Goal: Transaction & Acquisition: Purchase product/service

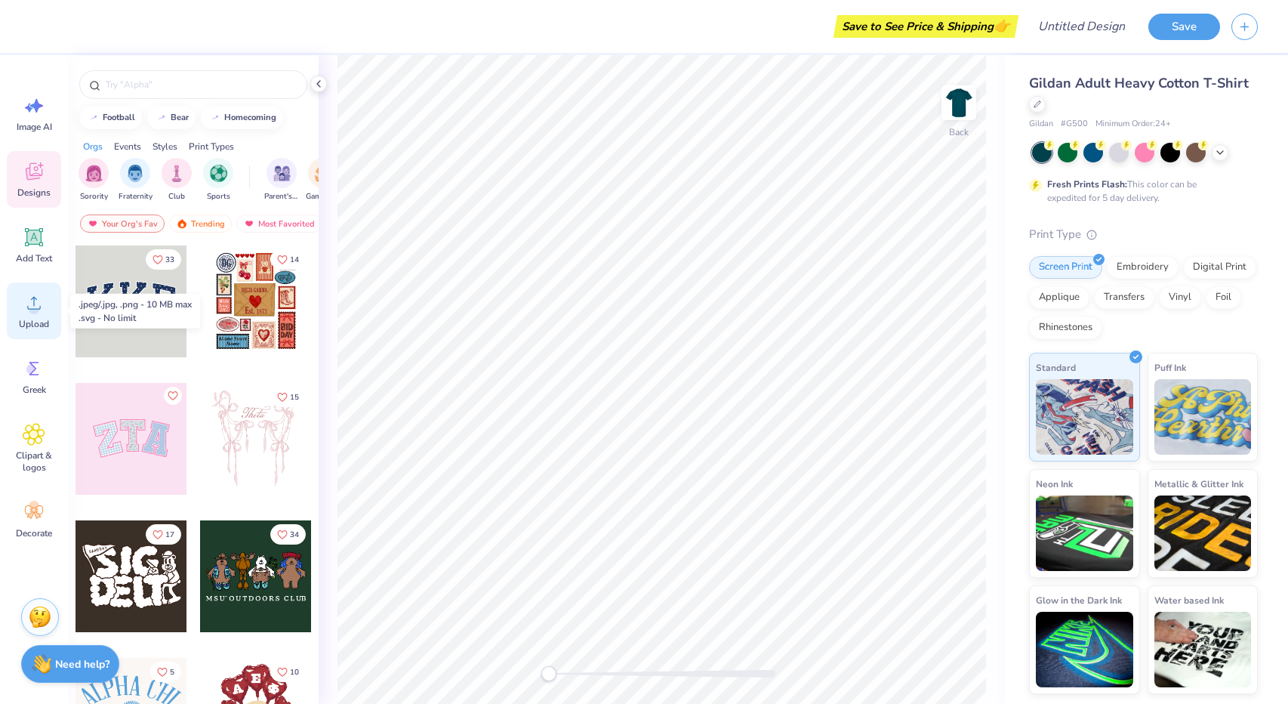
click at [29, 293] on icon at bounding box center [34, 302] width 23 height 23
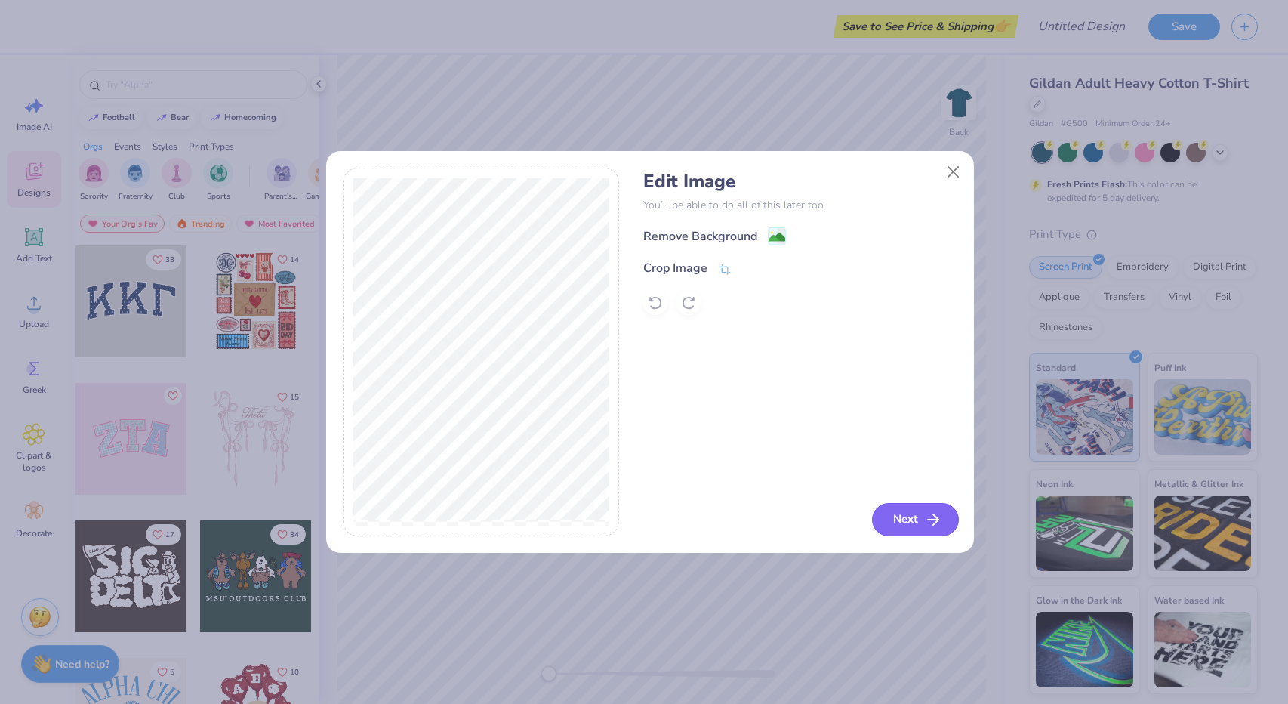
click at [903, 515] on button "Next" at bounding box center [915, 519] width 87 height 33
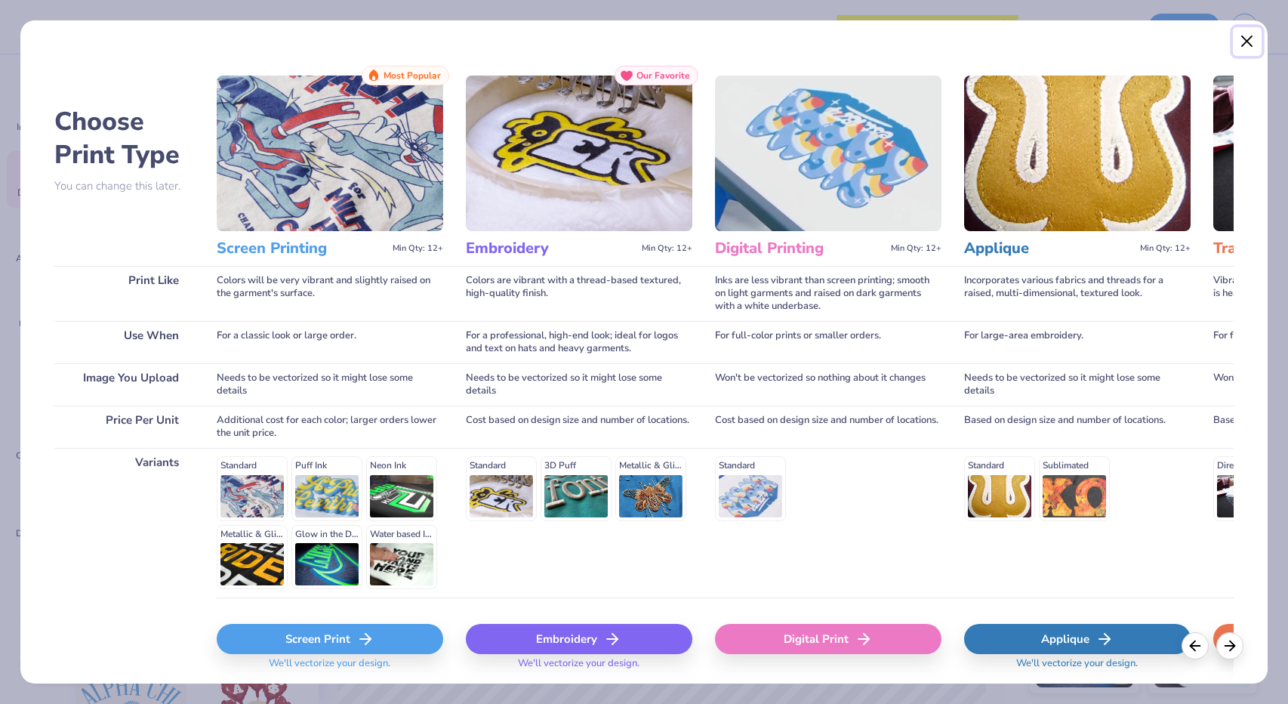
click at [1238, 37] on button "Close" at bounding box center [1247, 41] width 29 height 29
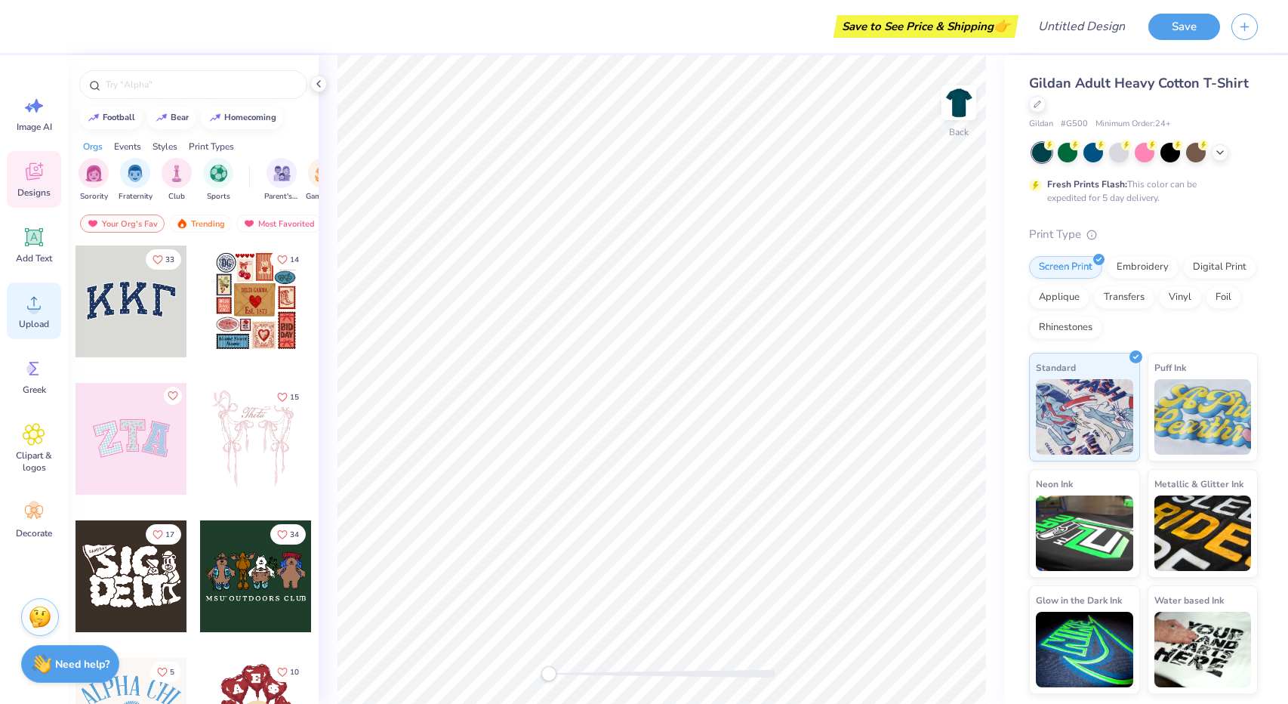
click at [32, 313] on circle at bounding box center [34, 308] width 11 height 11
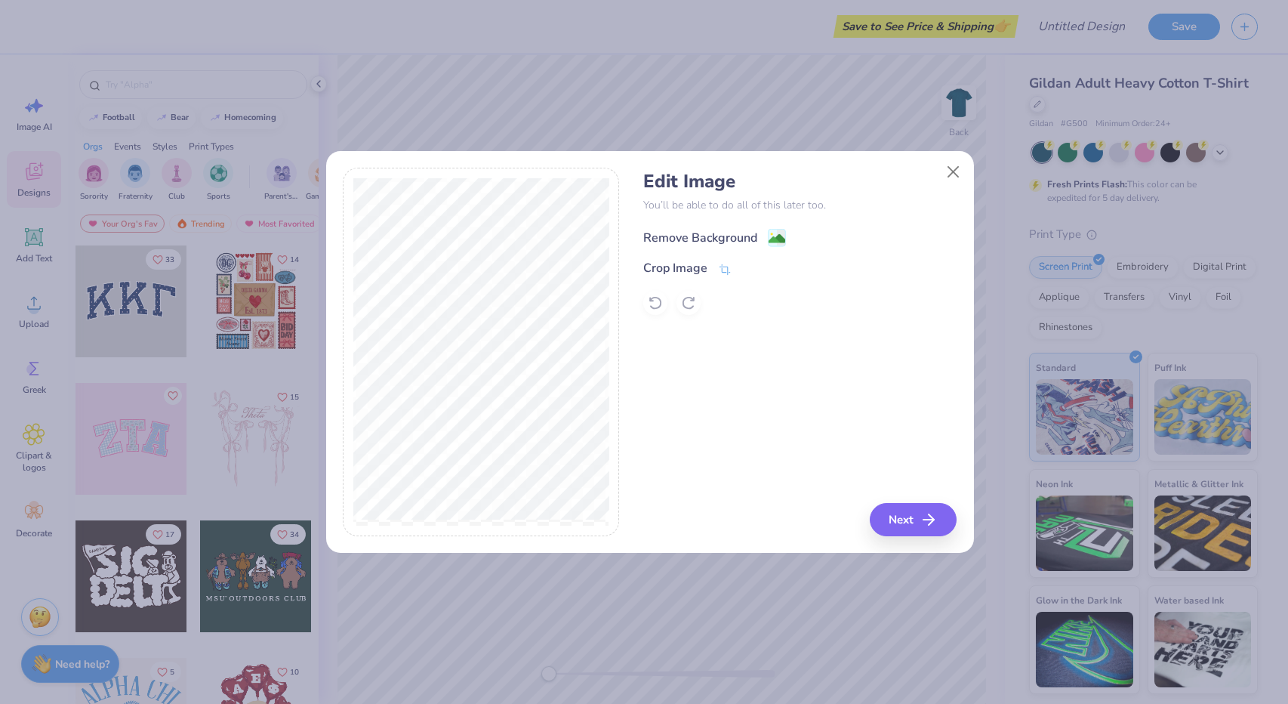
click at [686, 232] on div "Remove Background" at bounding box center [700, 238] width 114 height 18
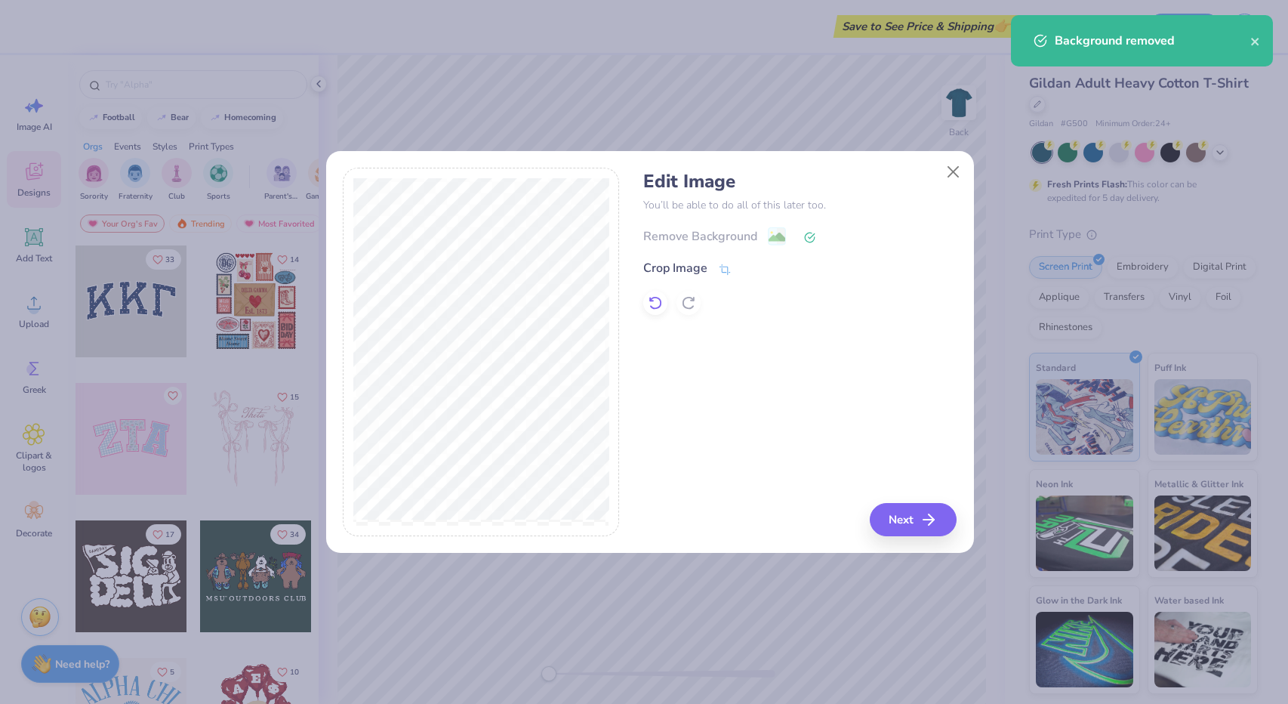
click at [655, 304] on icon at bounding box center [655, 302] width 15 height 15
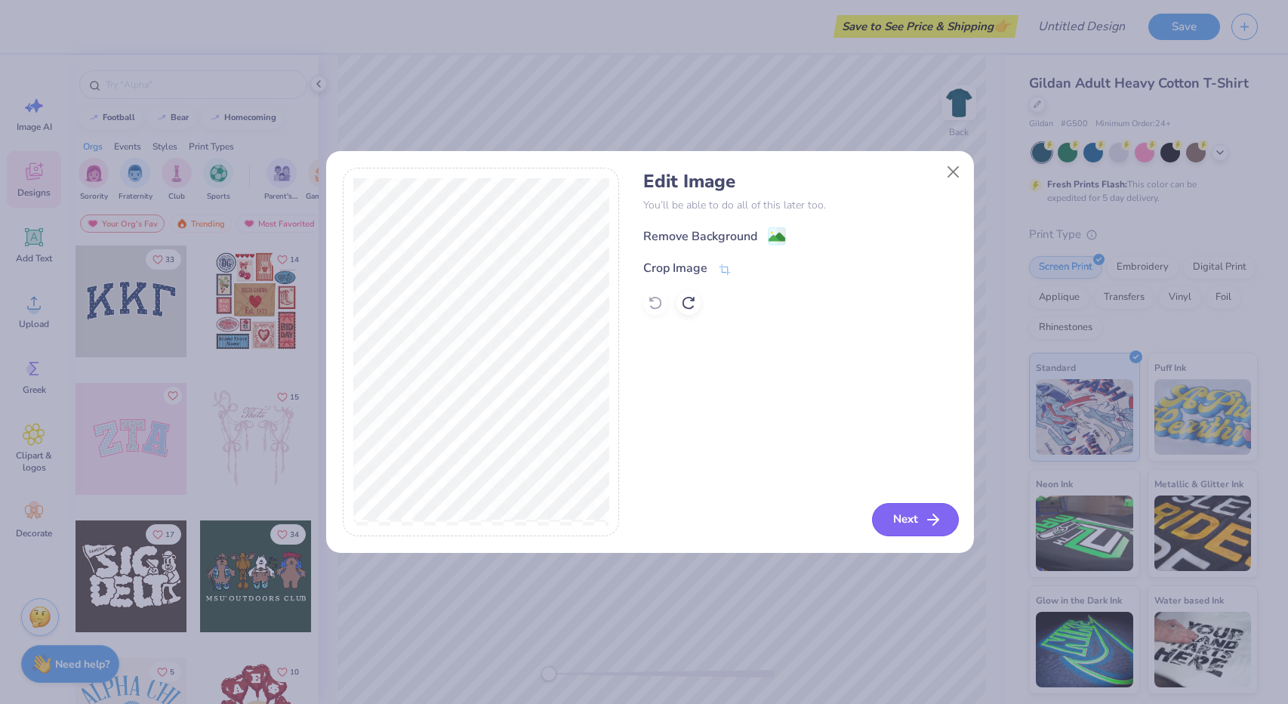
click at [938, 516] on icon "button" at bounding box center [933, 519] width 18 height 18
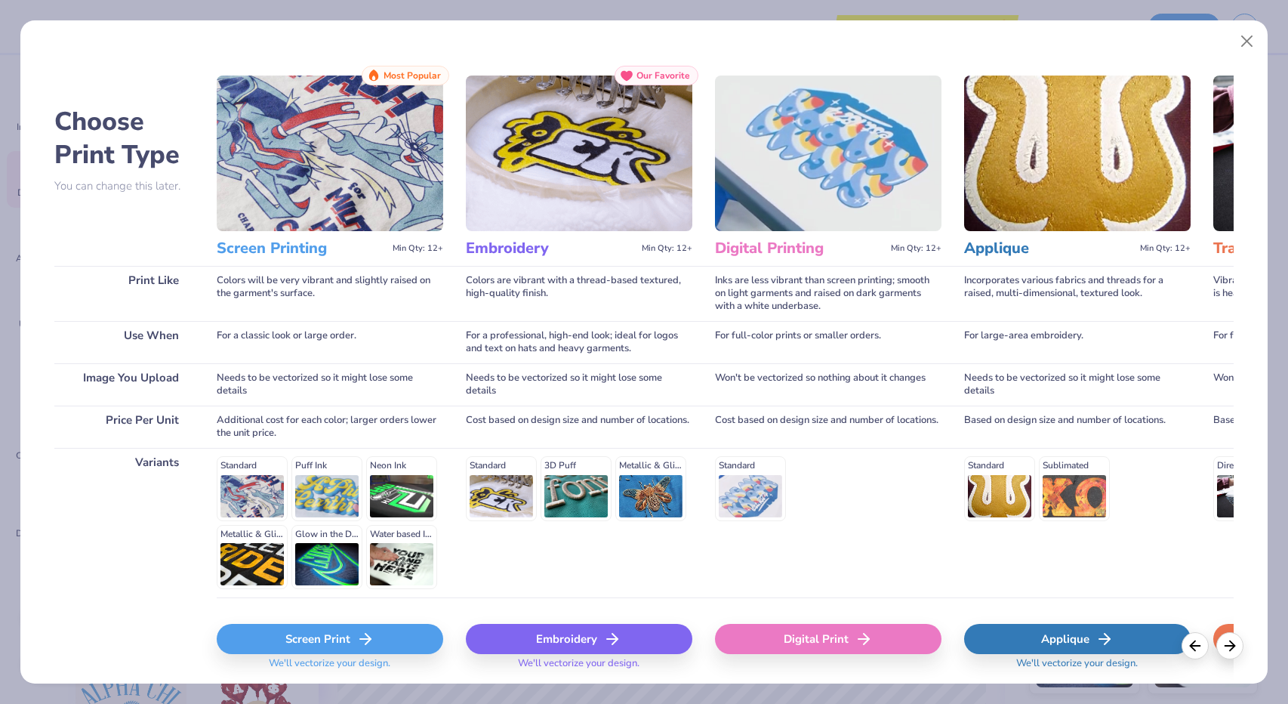
click at [1168, 436] on div "Based on design size and number of locations." at bounding box center [1077, 426] width 226 height 42
click at [1250, 41] on button "Close" at bounding box center [1247, 41] width 29 height 29
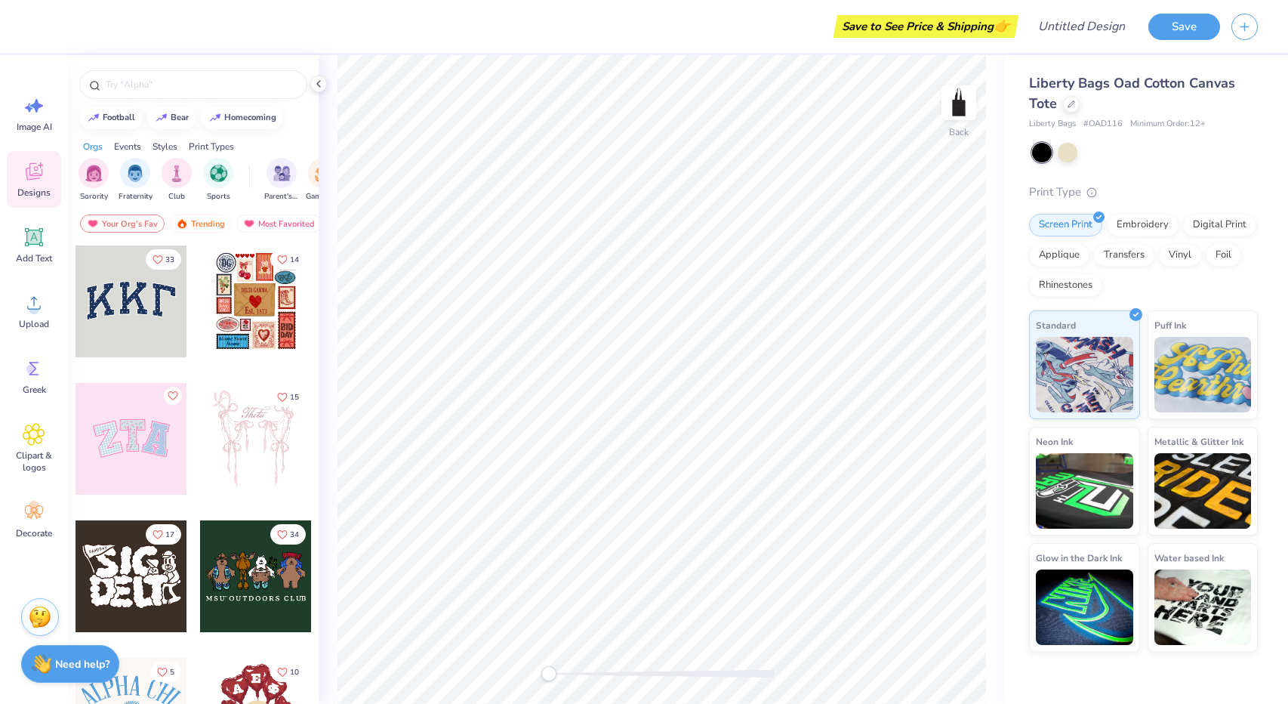
click at [32, 167] on icon at bounding box center [34, 171] width 23 height 23
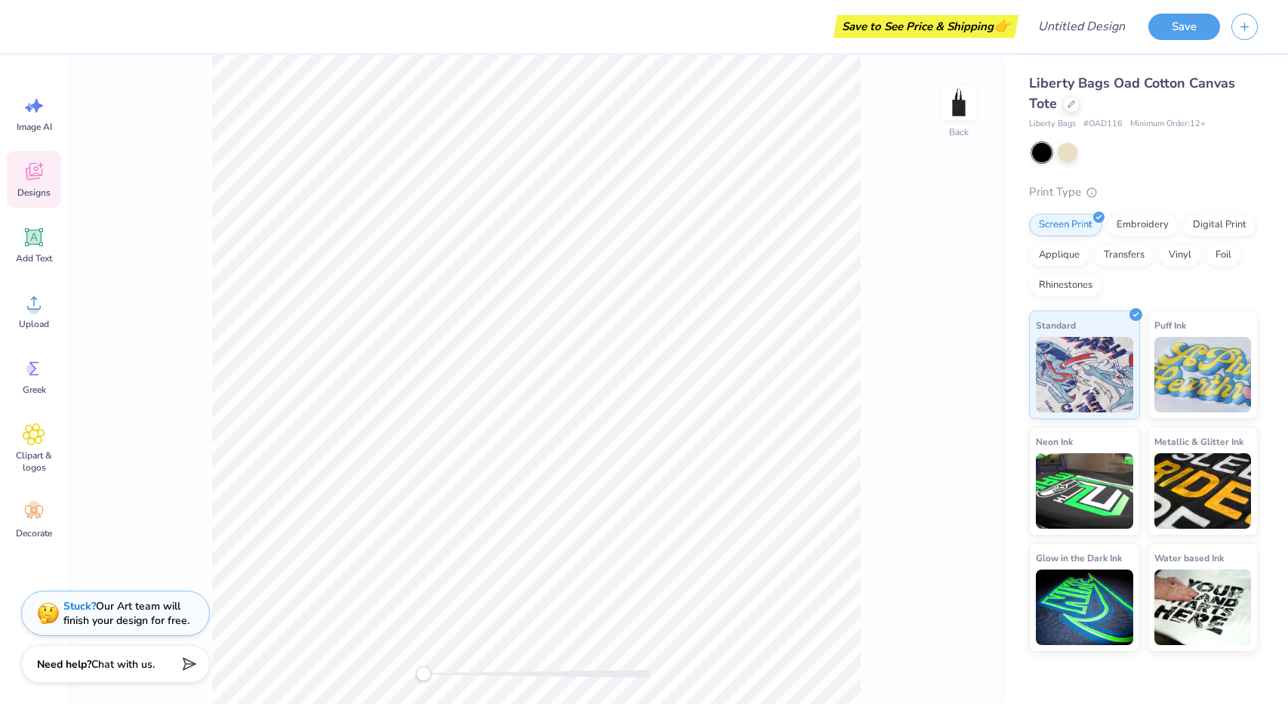
click at [30, 183] on div "Designs" at bounding box center [34, 179] width 54 height 57
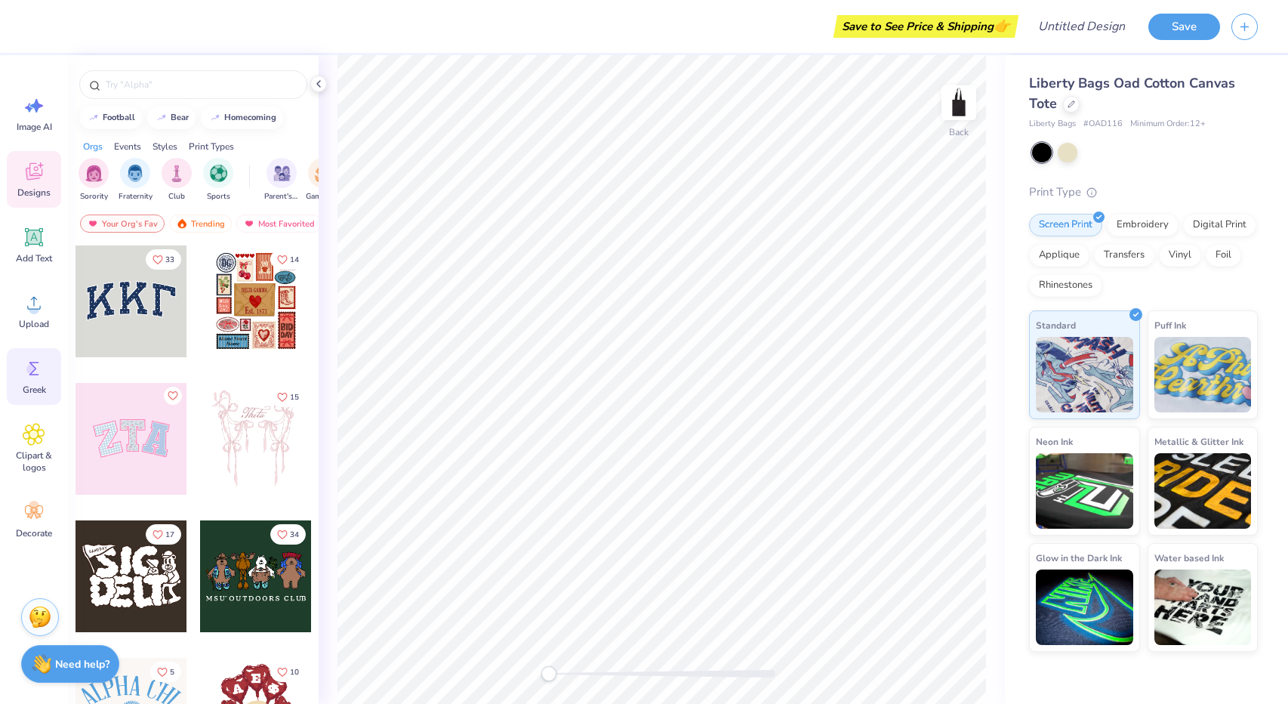
click at [33, 391] on span "Greek" at bounding box center [34, 389] width 23 height 12
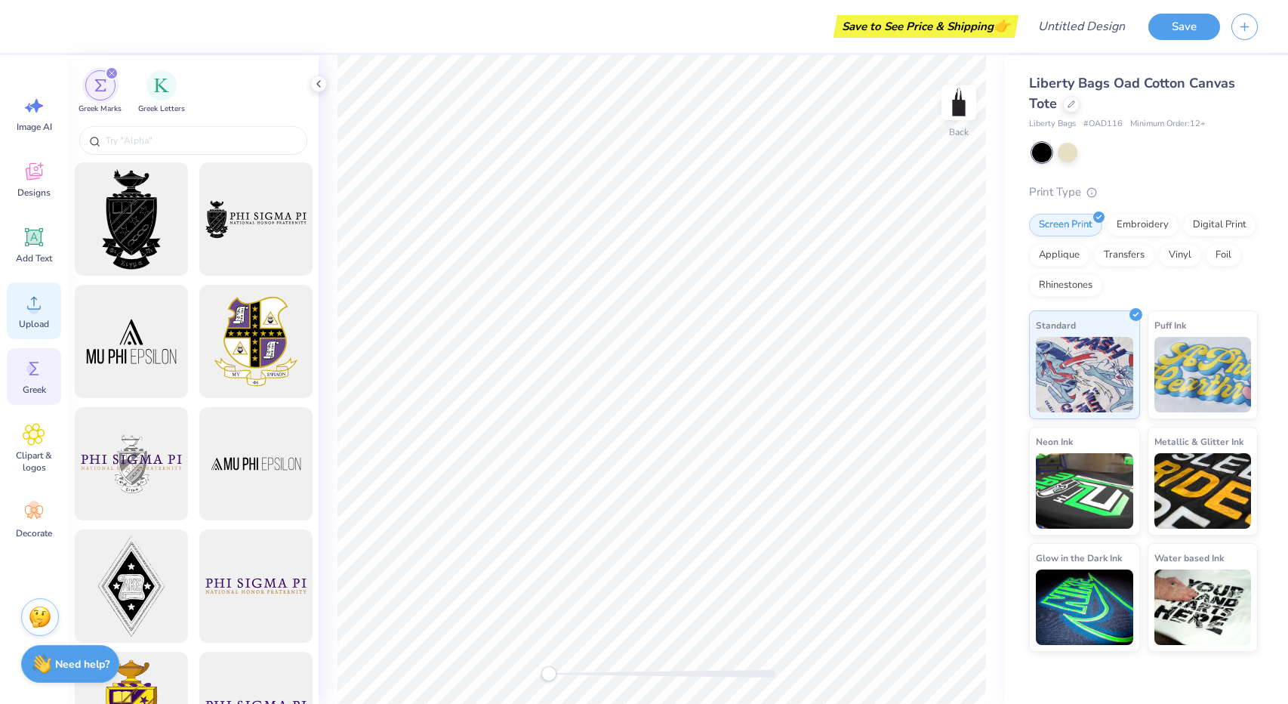
click at [34, 295] on icon at bounding box center [34, 302] width 23 height 23
click at [1182, 137] on div "Liberty Bags Oad Cotton Canvas Tote Liberty Bags # OAD116 Minimum Order: 12 + P…" at bounding box center [1143, 362] width 229 height 578
click at [29, 363] on icon at bounding box center [34, 368] width 23 height 23
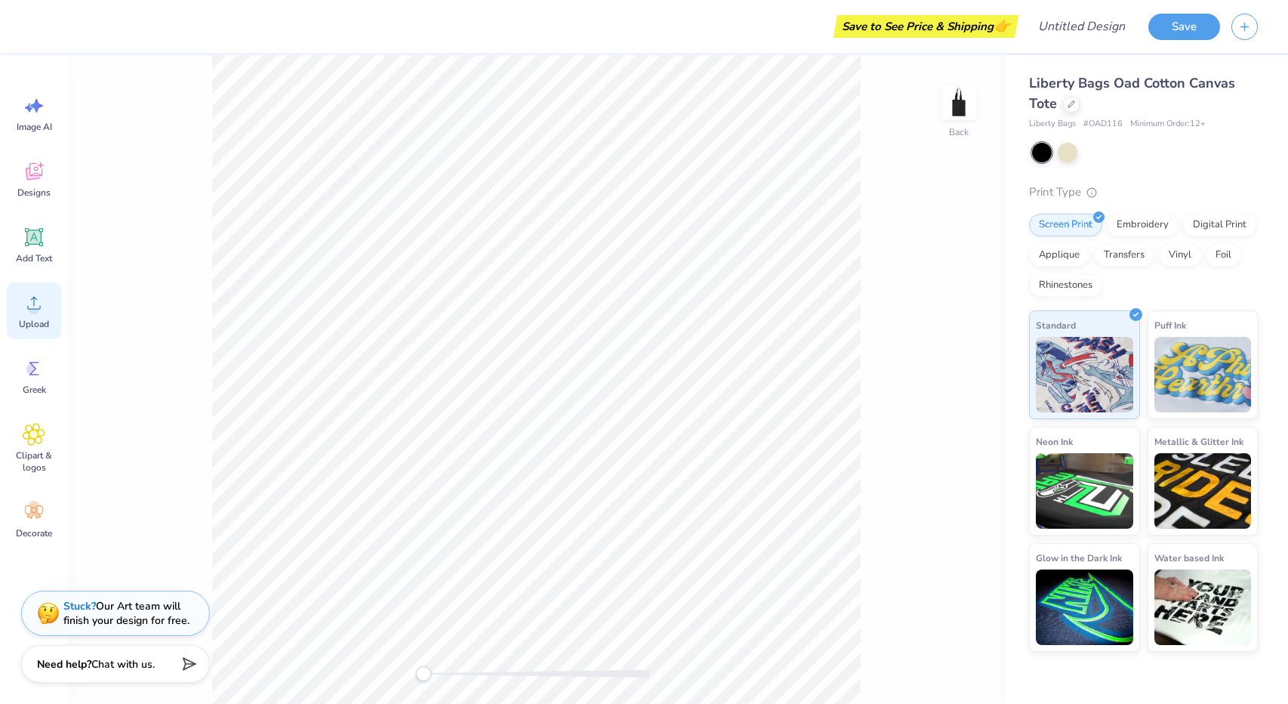
click at [32, 299] on icon at bounding box center [34, 303] width 14 height 13
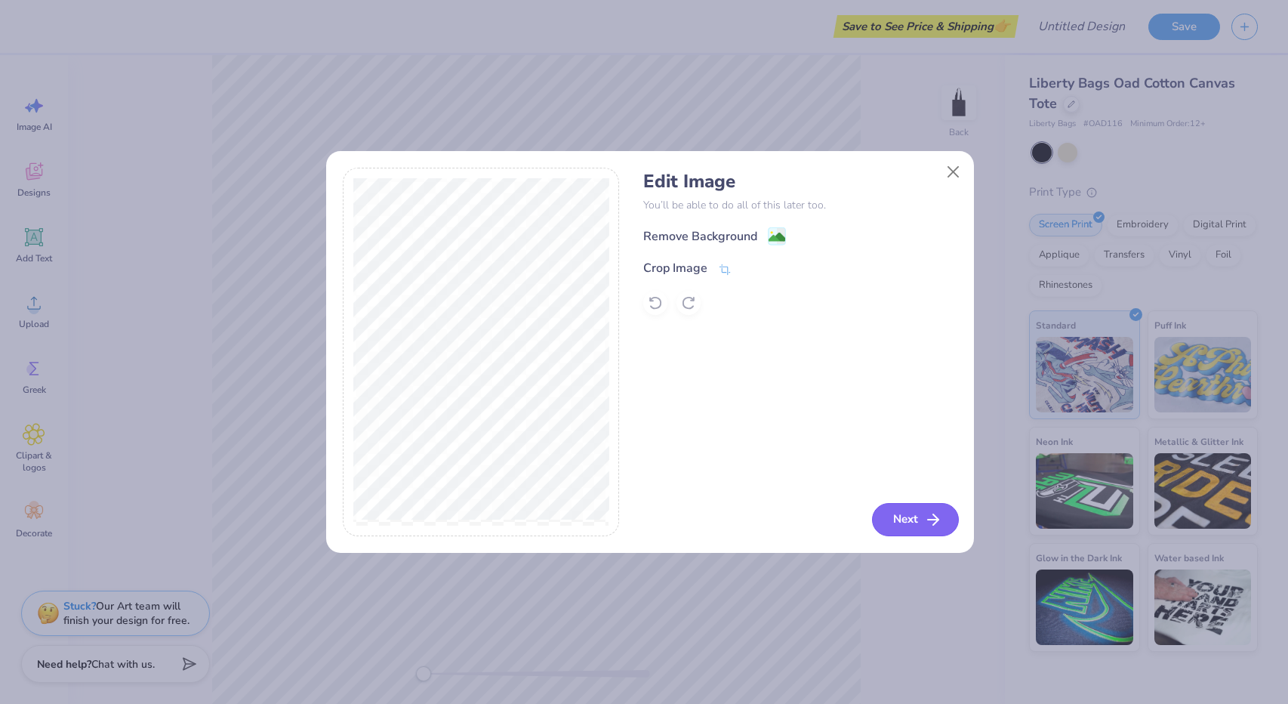
click at [927, 519] on icon "button" at bounding box center [933, 519] width 18 height 18
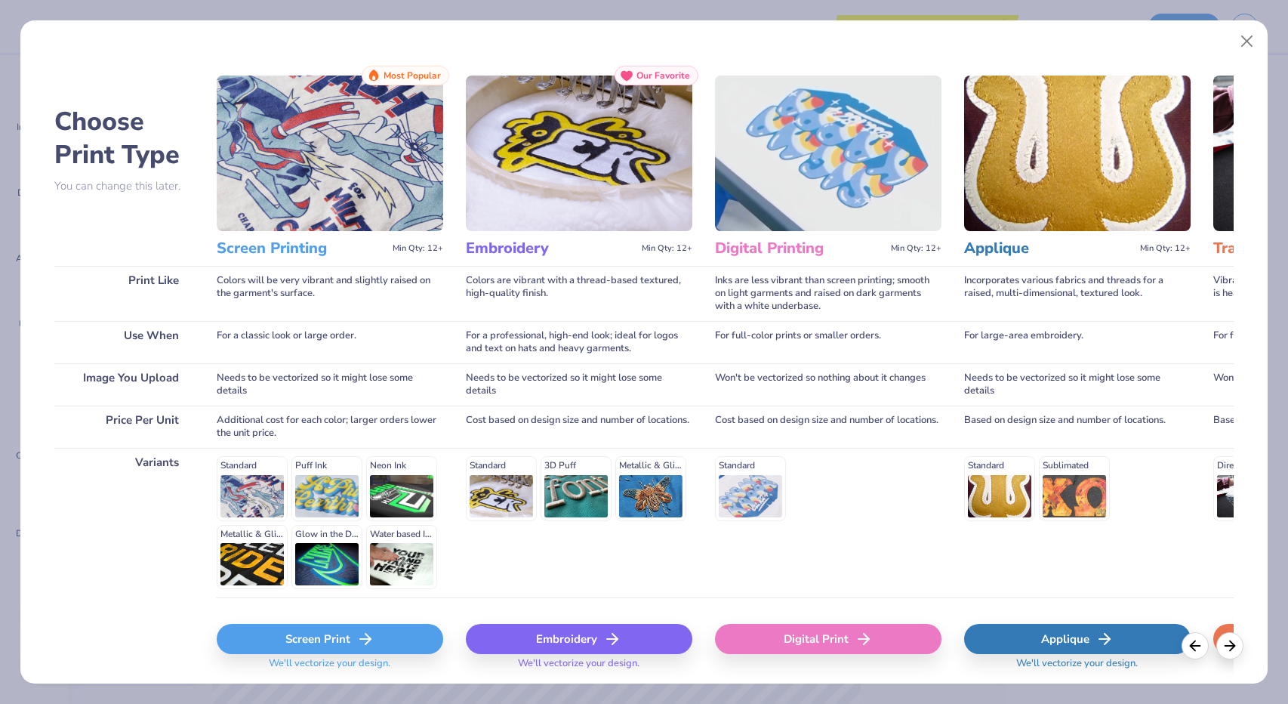
click at [337, 638] on div "Screen Print" at bounding box center [330, 638] width 226 height 30
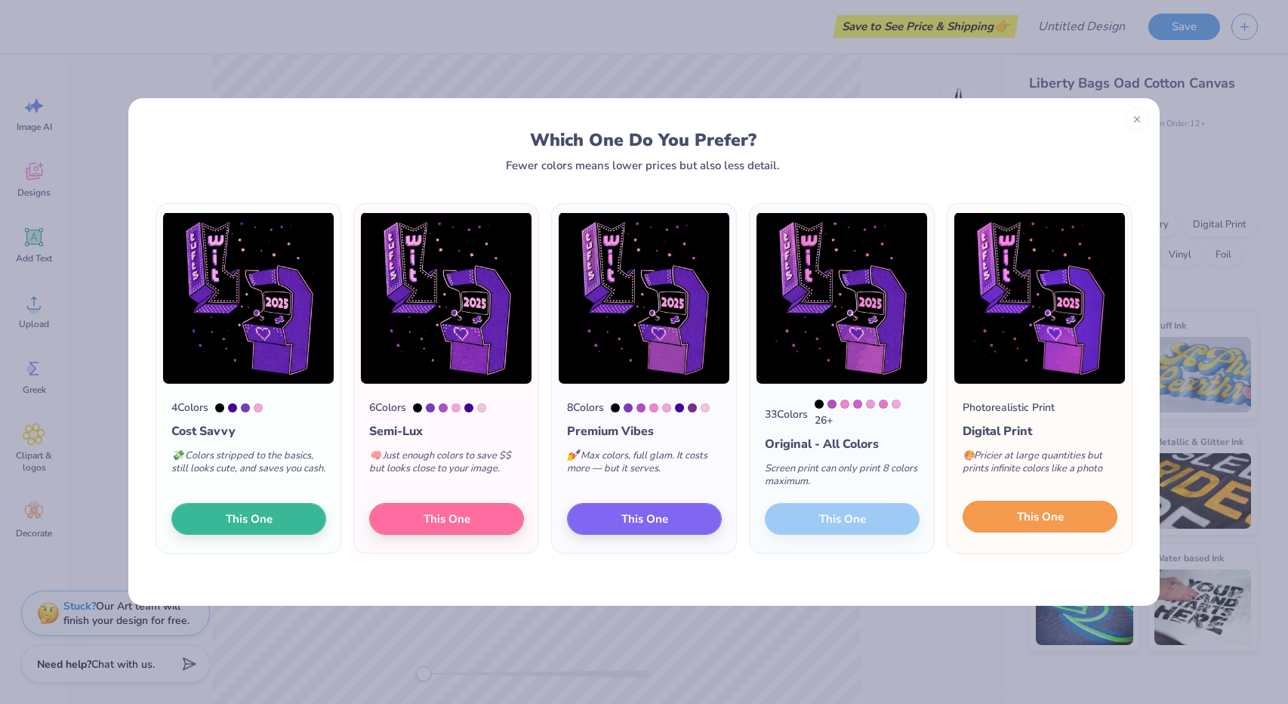
click at [1004, 519] on button "This One" at bounding box center [1039, 516] width 155 height 32
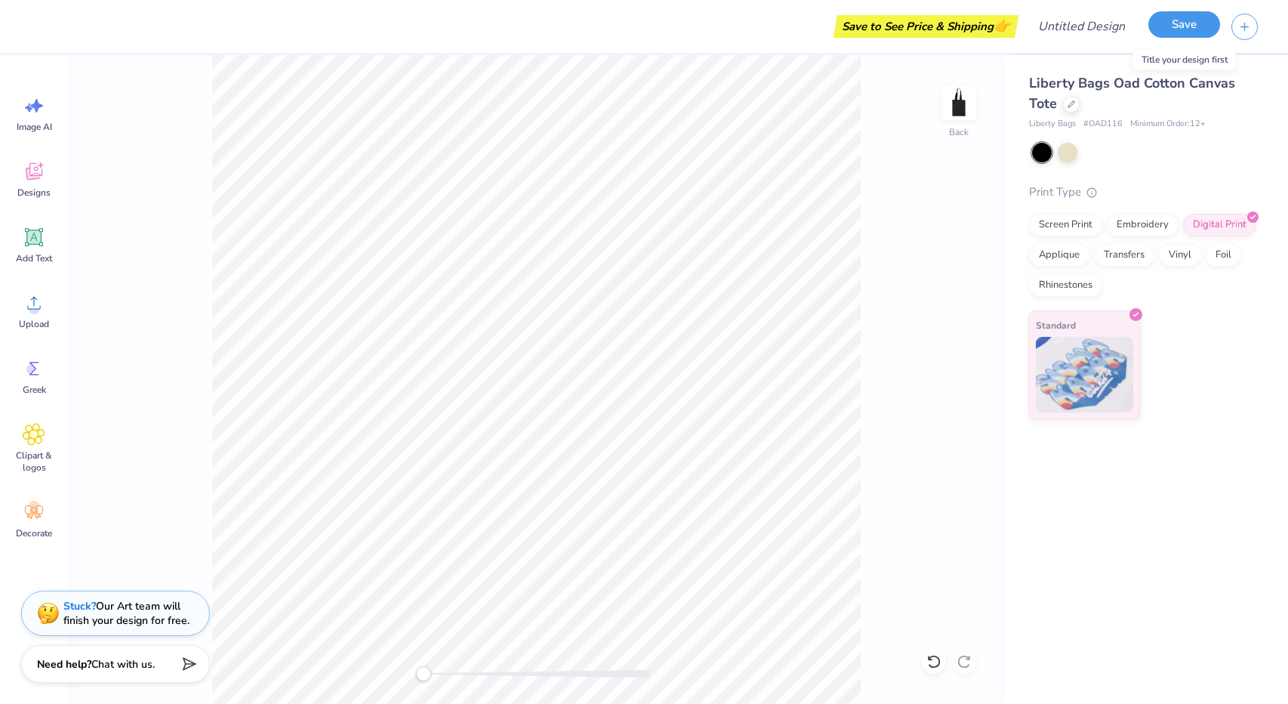
click at [1179, 22] on button "Save" at bounding box center [1184, 24] width 72 height 26
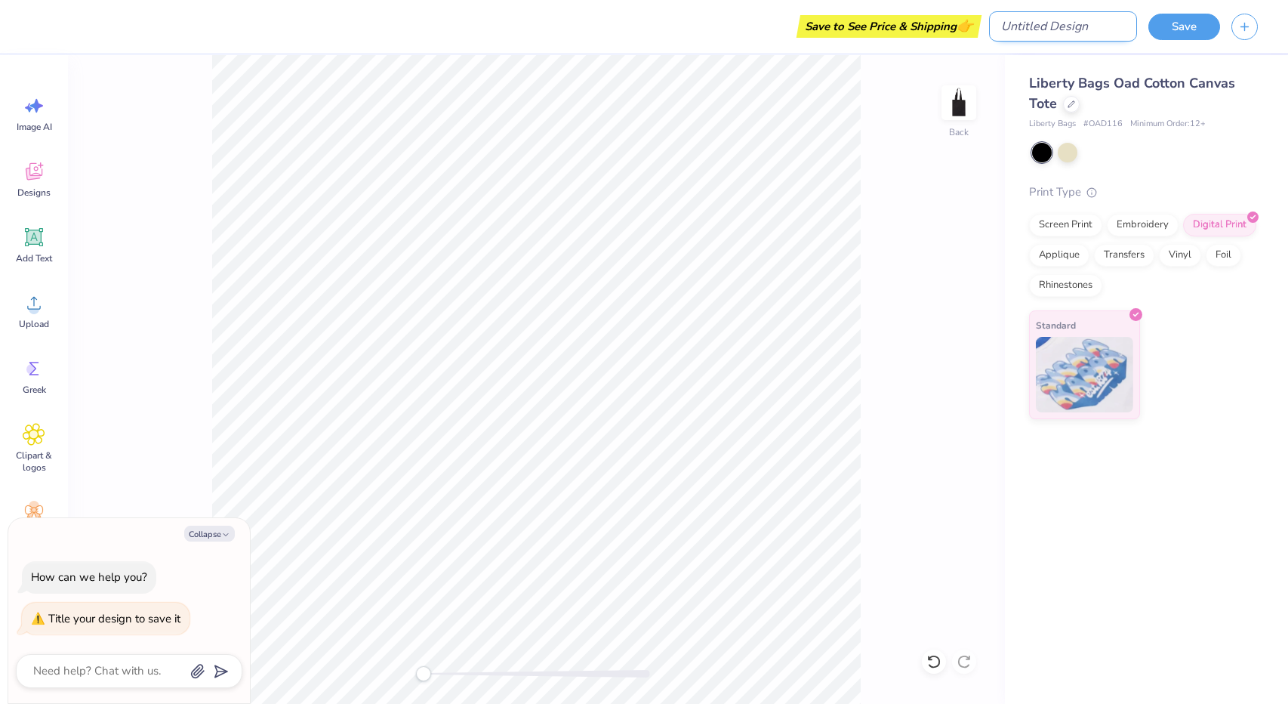
type textarea "x"
click at [1069, 23] on input "Design Title" at bounding box center [1063, 26] width 148 height 30
type input "w"
type textarea "x"
type input "wi"
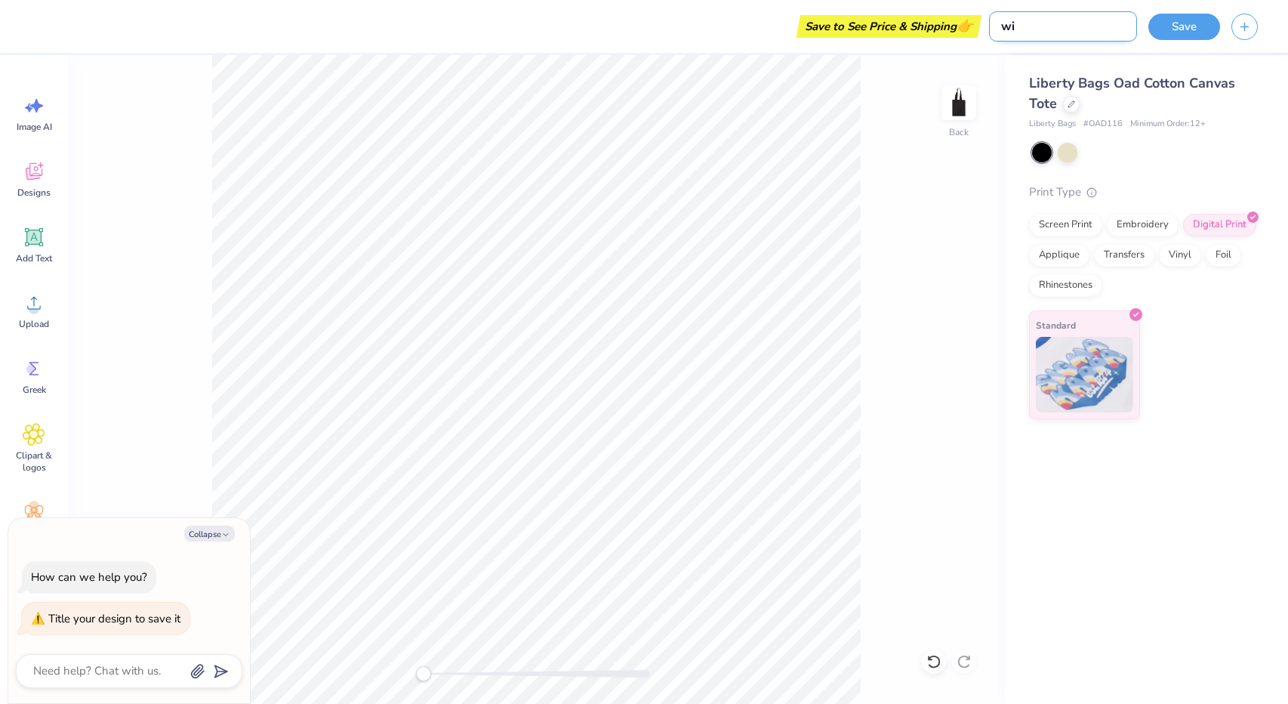
type textarea "x"
type input "wit"
type textarea "x"
type input "wit"
type textarea "x"
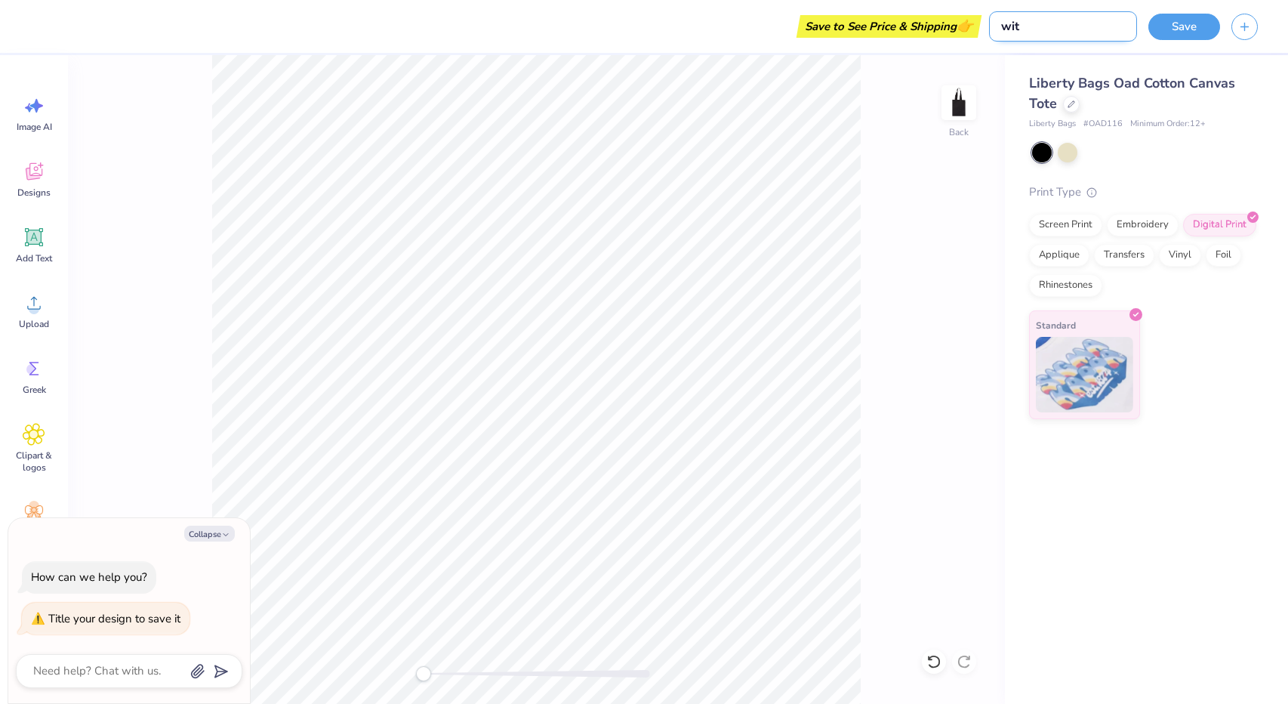
type input "wit t"
type textarea "x"
type input "wit to"
type textarea "x"
type input "wit tot"
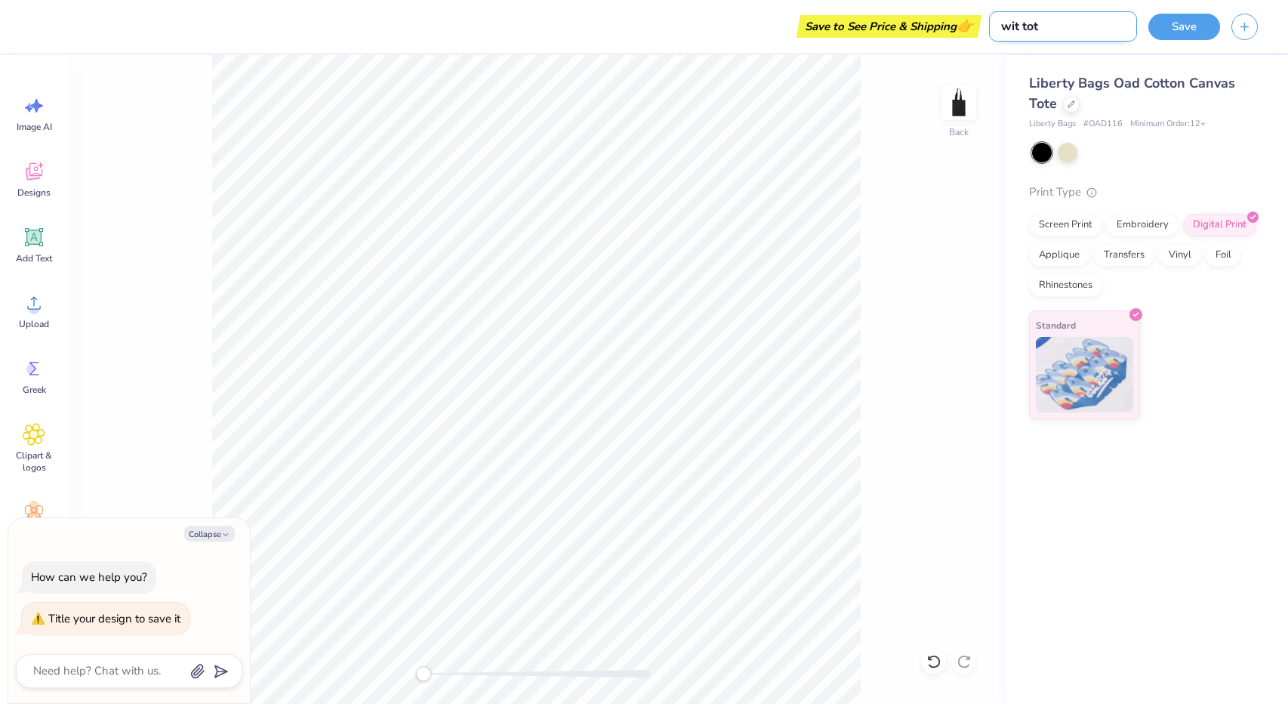
type textarea "x"
type input "wit tote"
type textarea "x"
type input "wit tote"
click at [1185, 24] on button "Save" at bounding box center [1184, 24] width 72 height 26
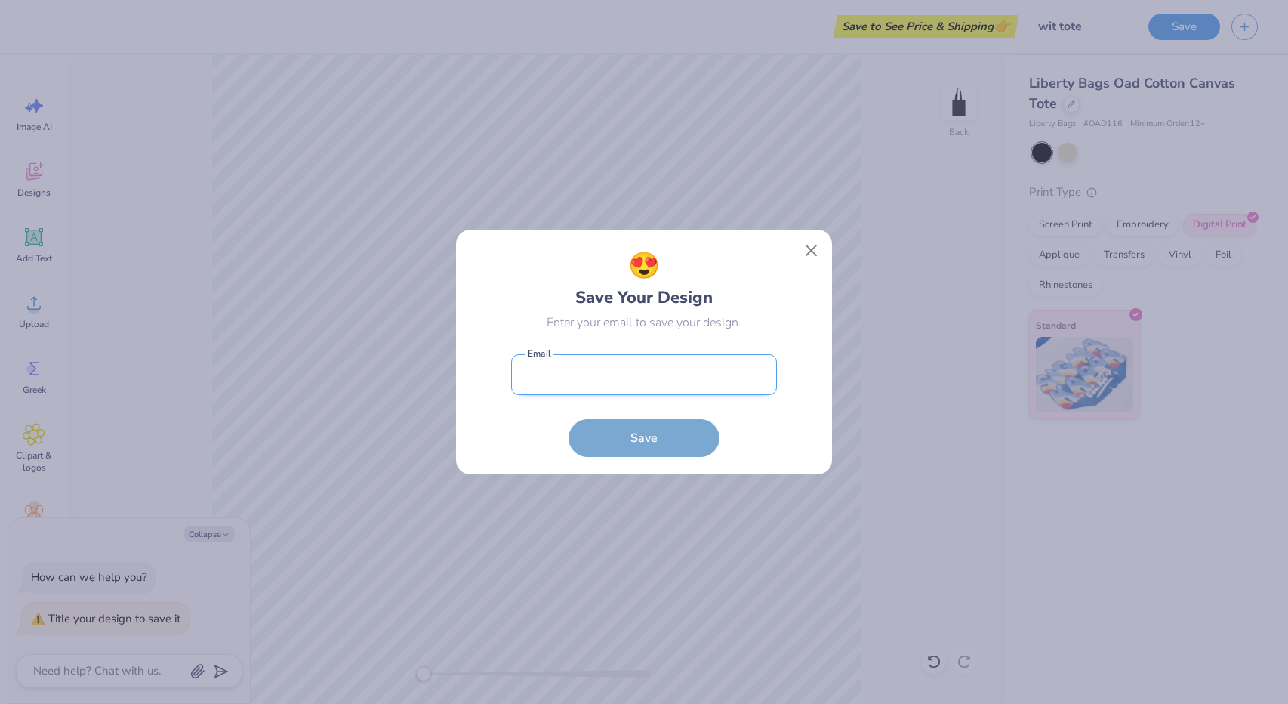
click at [697, 379] on input "email" at bounding box center [644, 375] width 266 height 42
type input "summer.peterson@tufts.edu"
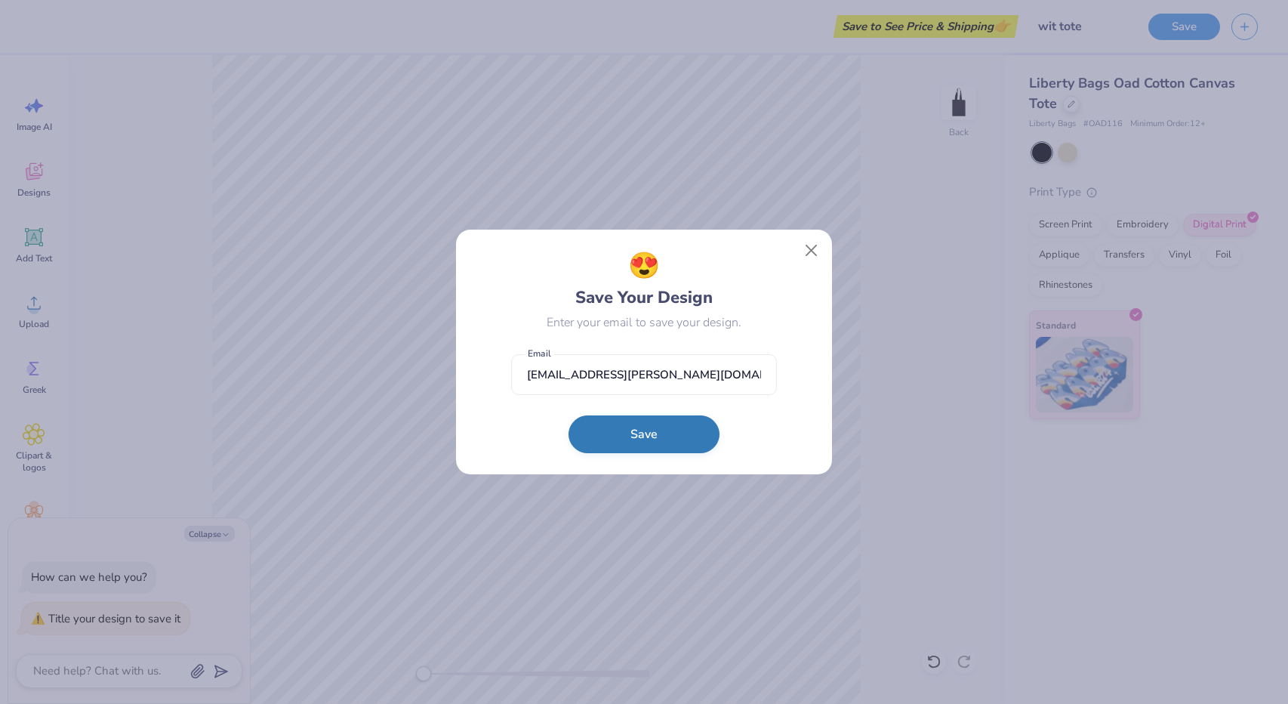
click at [630, 436] on button "Save" at bounding box center [643, 434] width 151 height 38
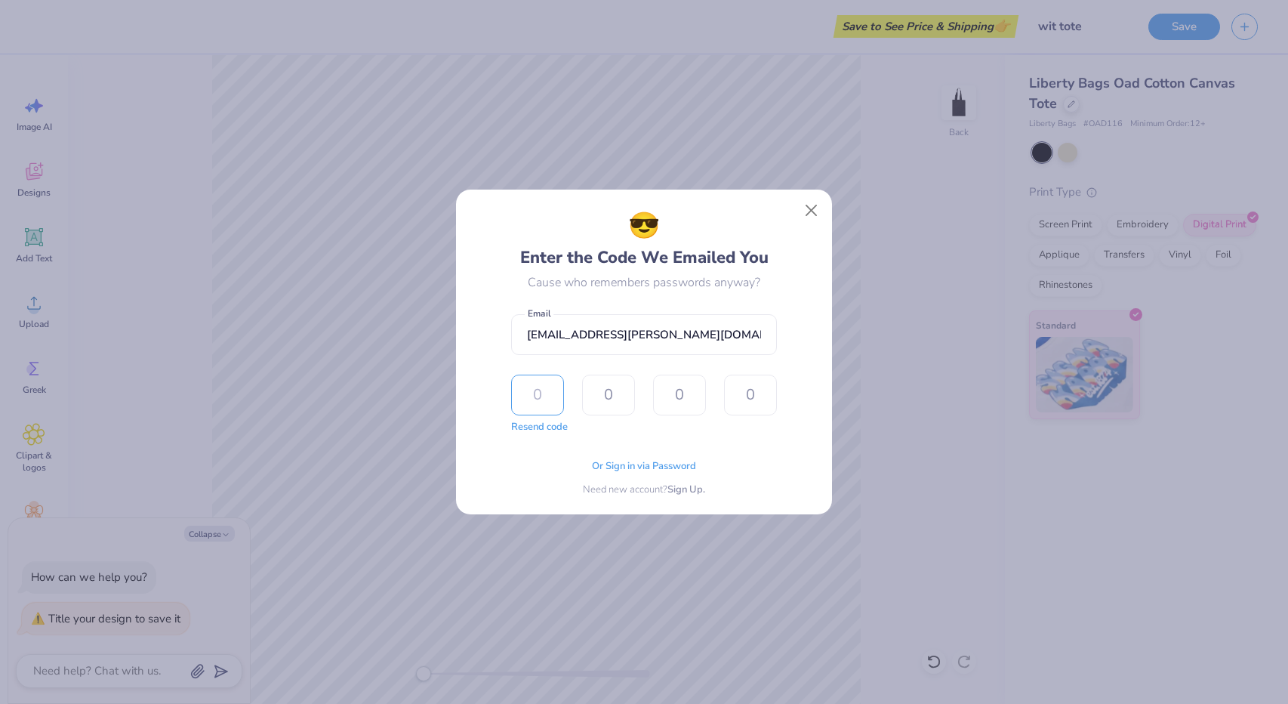
type input "5"
type input "6"
type input "9"
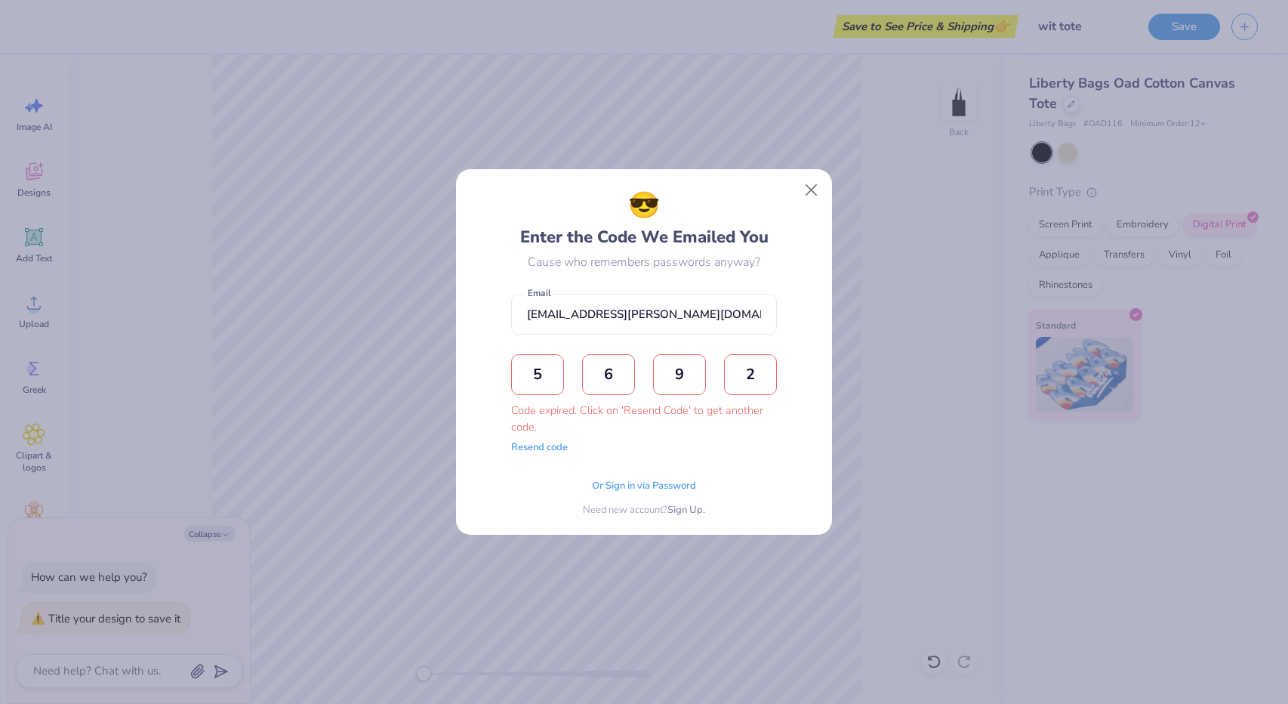
type input "2"
type input "1"
type input "9"
type input "5"
type input "6"
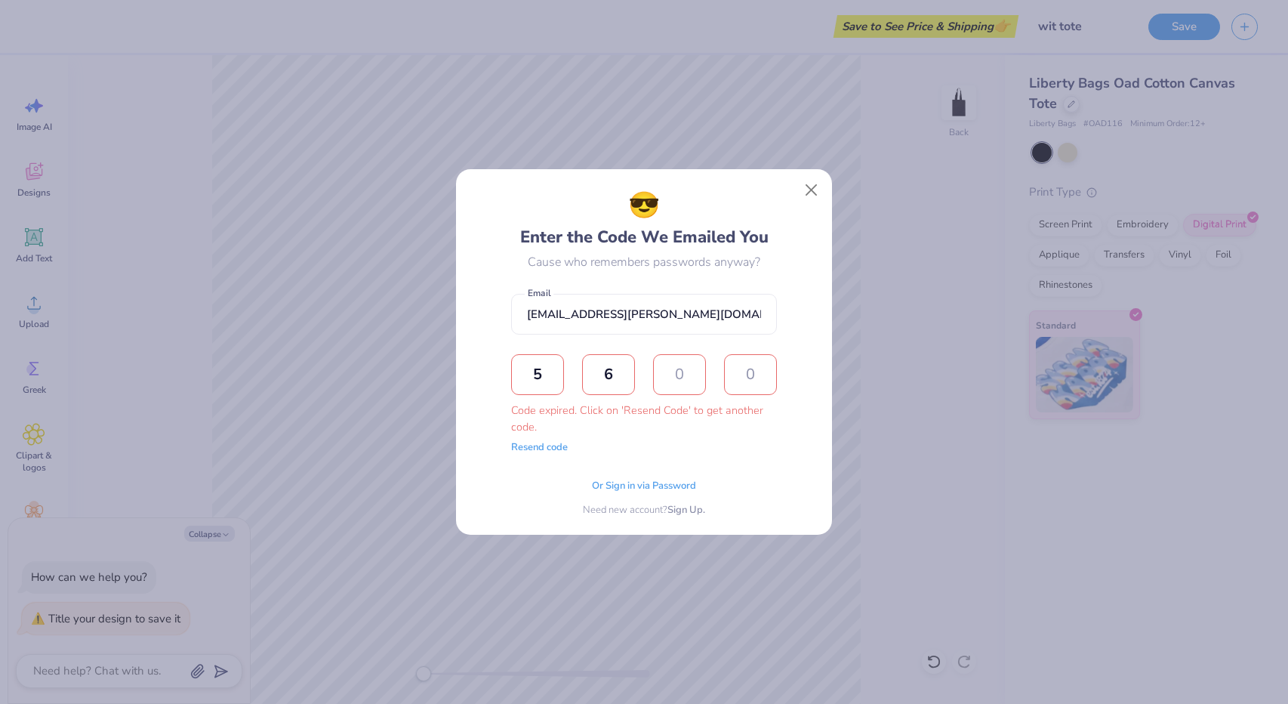
type input "9"
type input "1"
click at [547, 448] on button "Resend code" at bounding box center [539, 445] width 57 height 15
click at [537, 368] on input "text" at bounding box center [537, 374] width 53 height 41
type input "9"
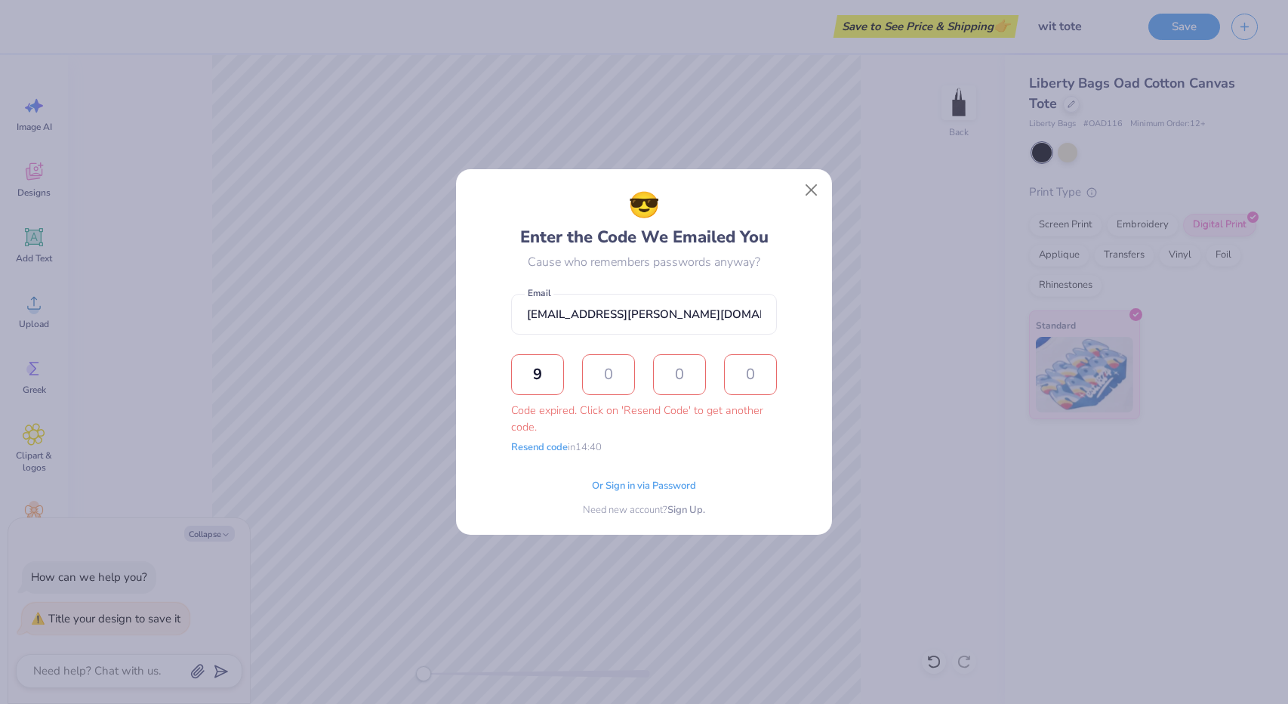
type input "9"
type input "6"
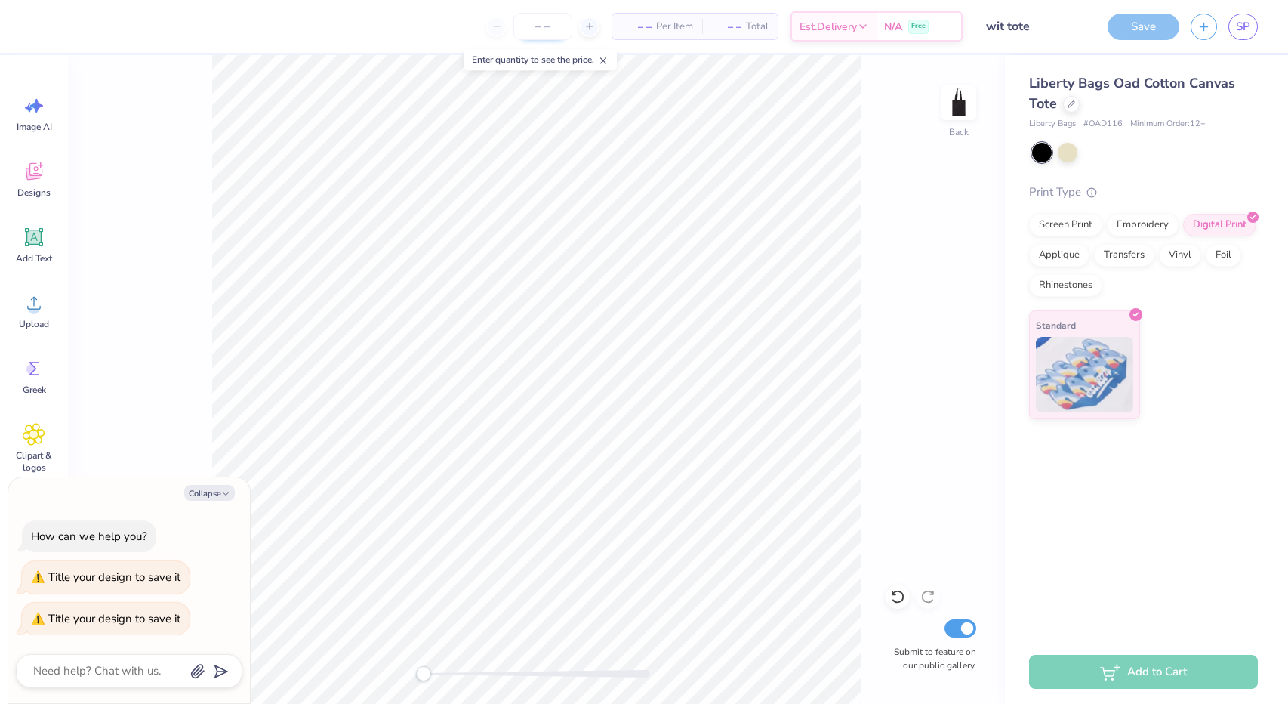
type textarea "x"
click at [547, 30] on input "number" at bounding box center [542, 26] width 59 height 27
type input "100"
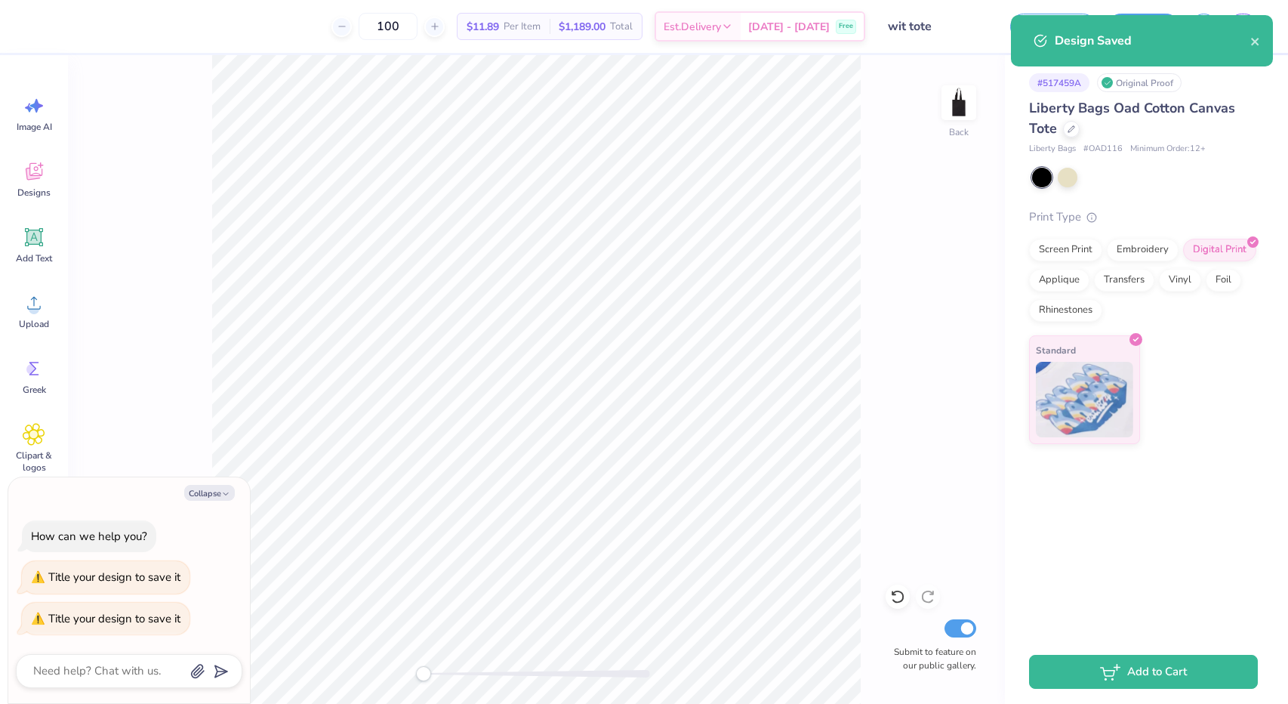
type textarea "x"
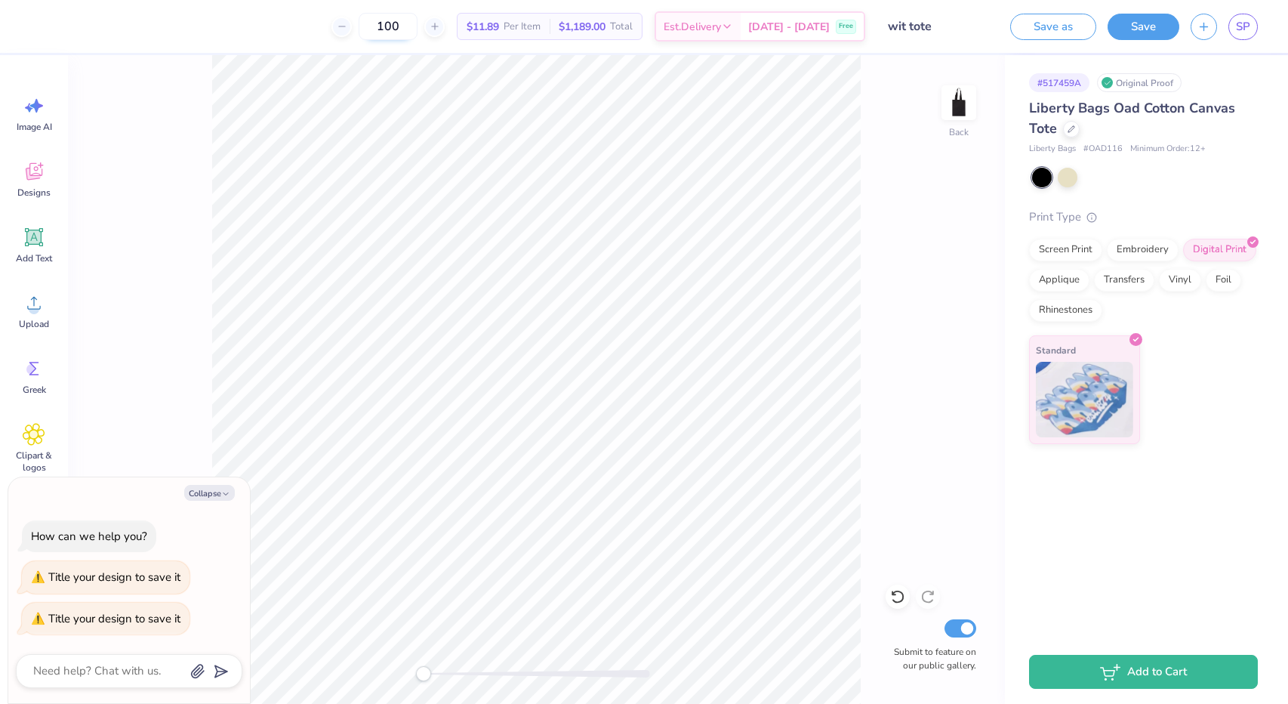
click at [405, 20] on input "100" at bounding box center [388, 26] width 59 height 27
type input "200"
type textarea "x"
type input "200"
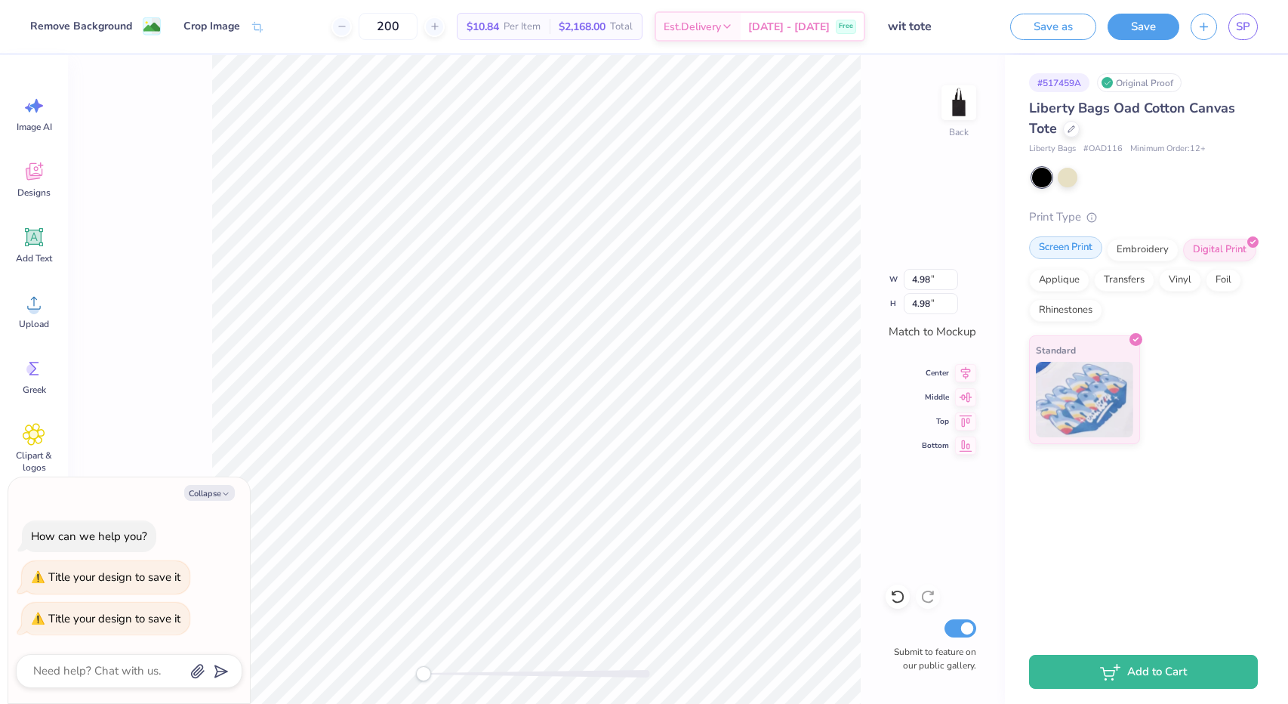
click at [1073, 250] on div "Screen Print" at bounding box center [1065, 247] width 73 height 23
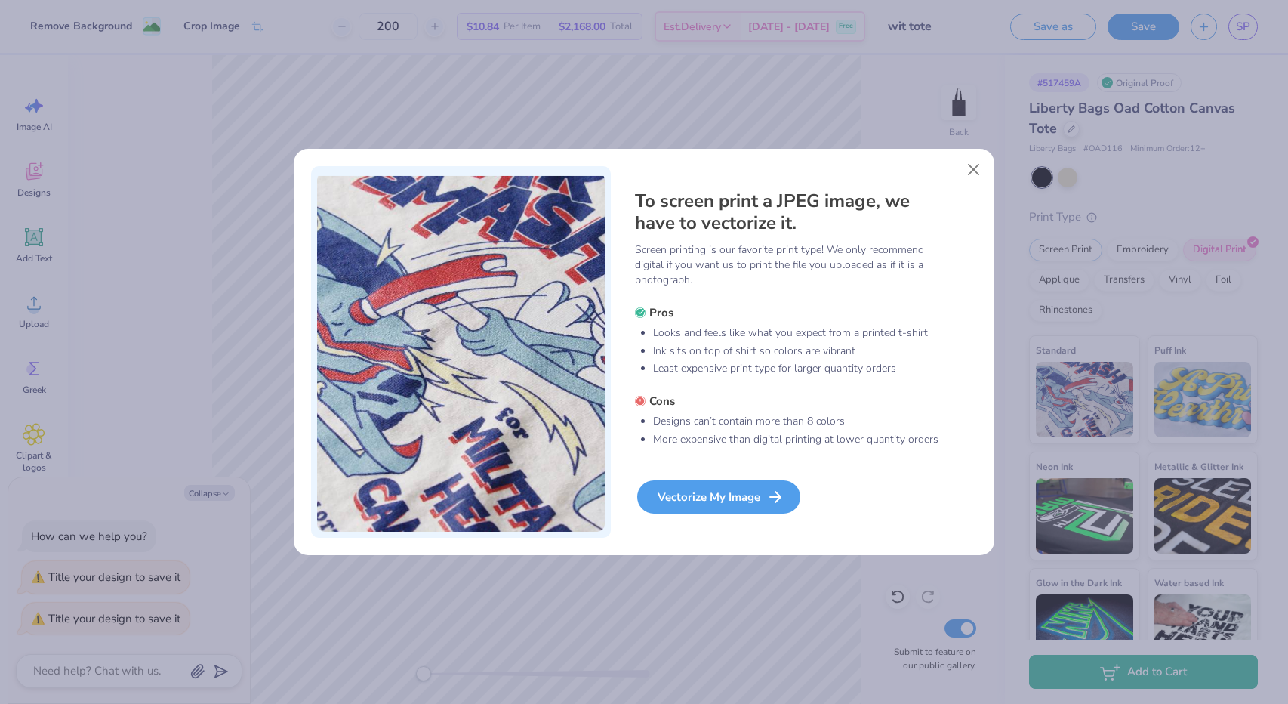
click at [744, 496] on div "Vectorize My Image" at bounding box center [718, 496] width 163 height 33
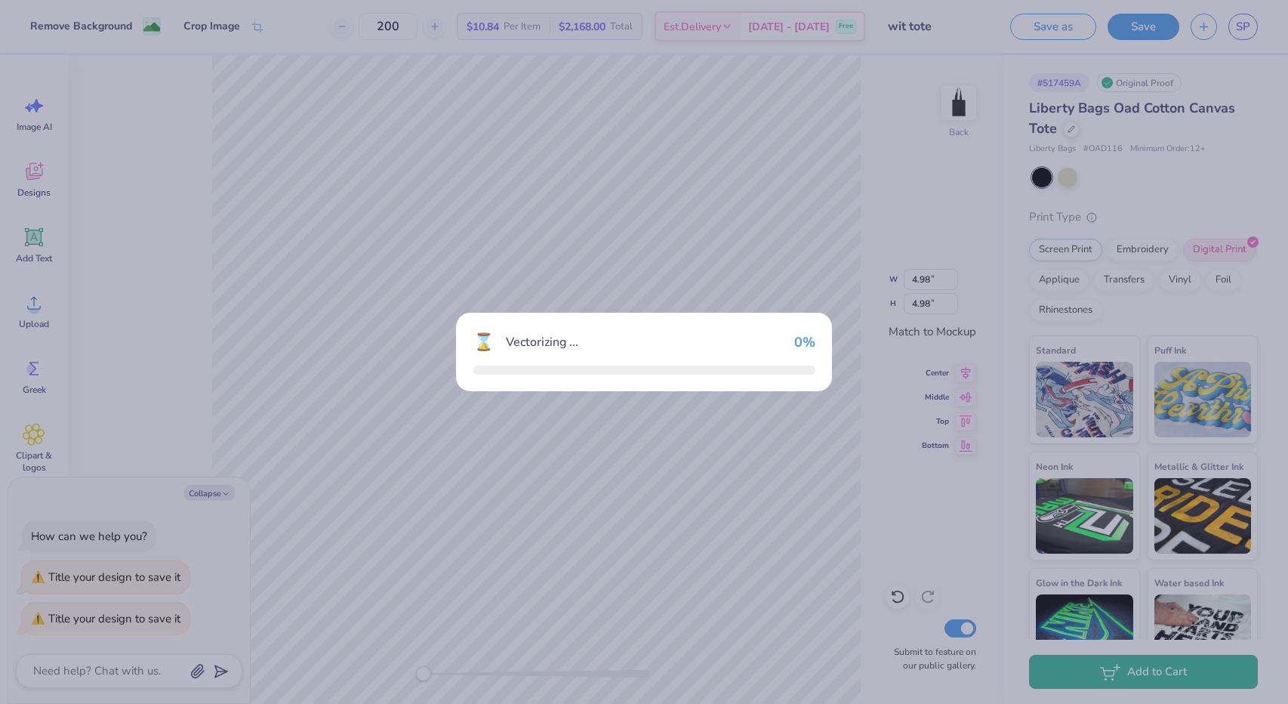
click at [744, 496] on div "⌛ Vectorizing ... 0 %" at bounding box center [644, 352] width 1288 height 704
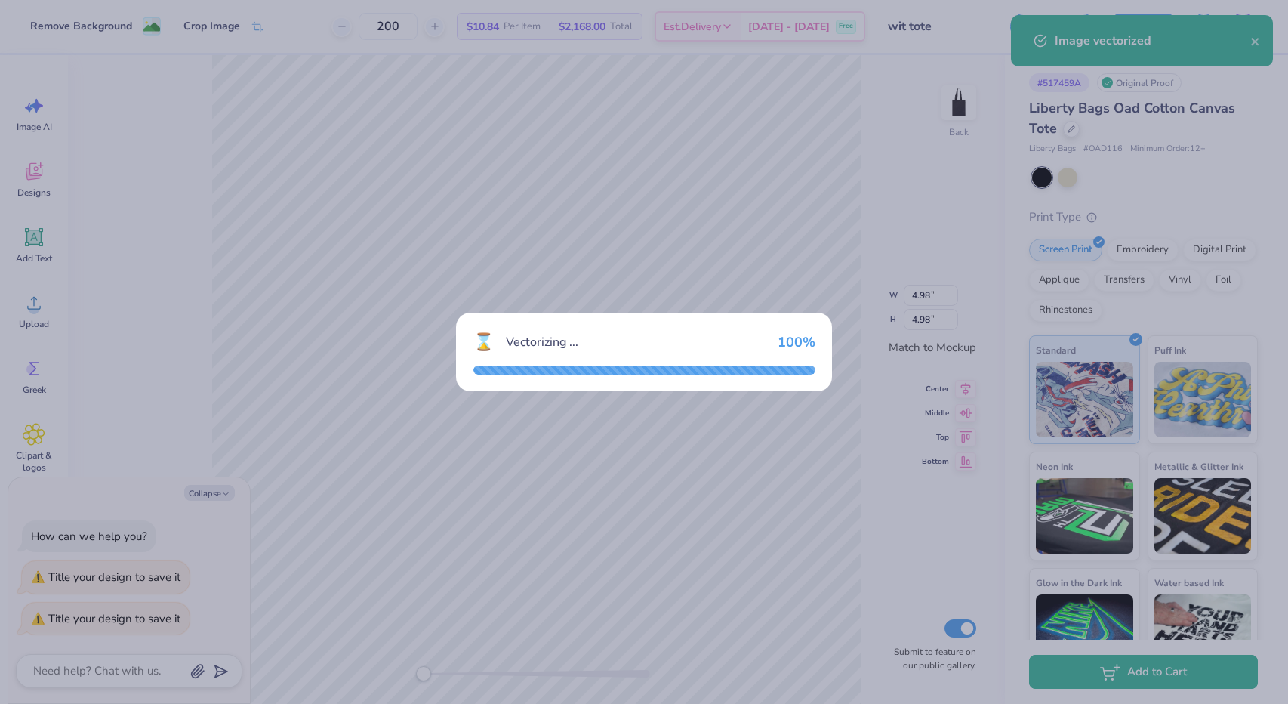
type textarea "x"
